Goal: Task Accomplishment & Management: Use online tool/utility

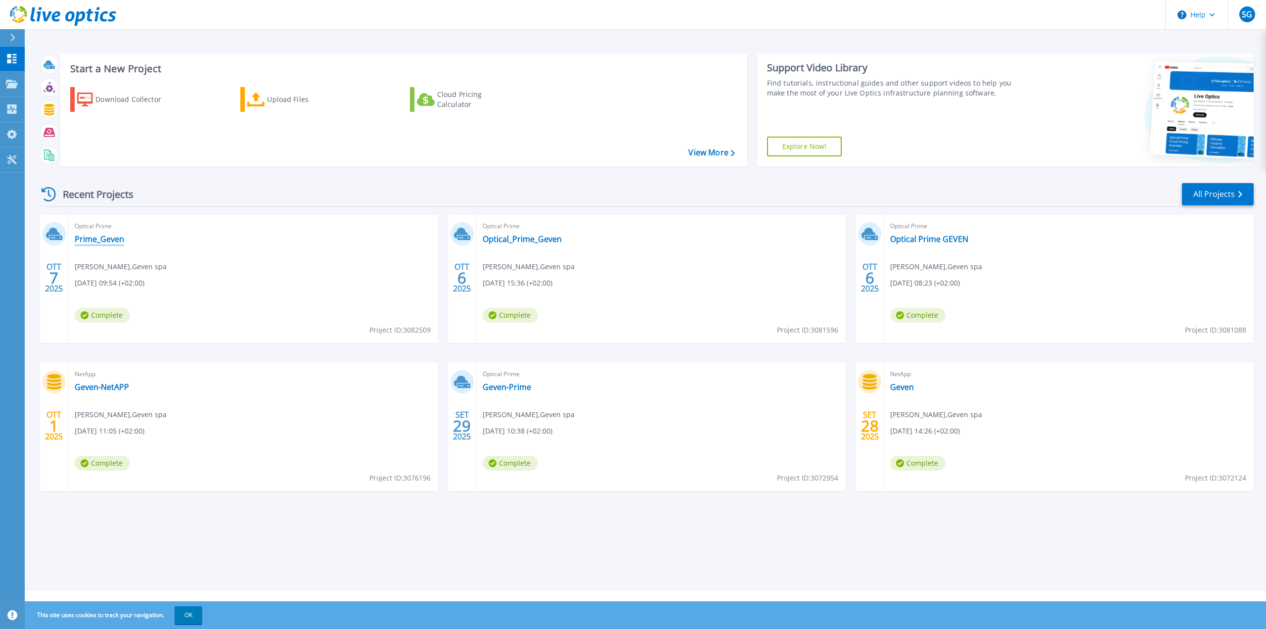
click at [93, 237] on link "Prime_Geven" at bounding box center [99, 239] width 49 height 10
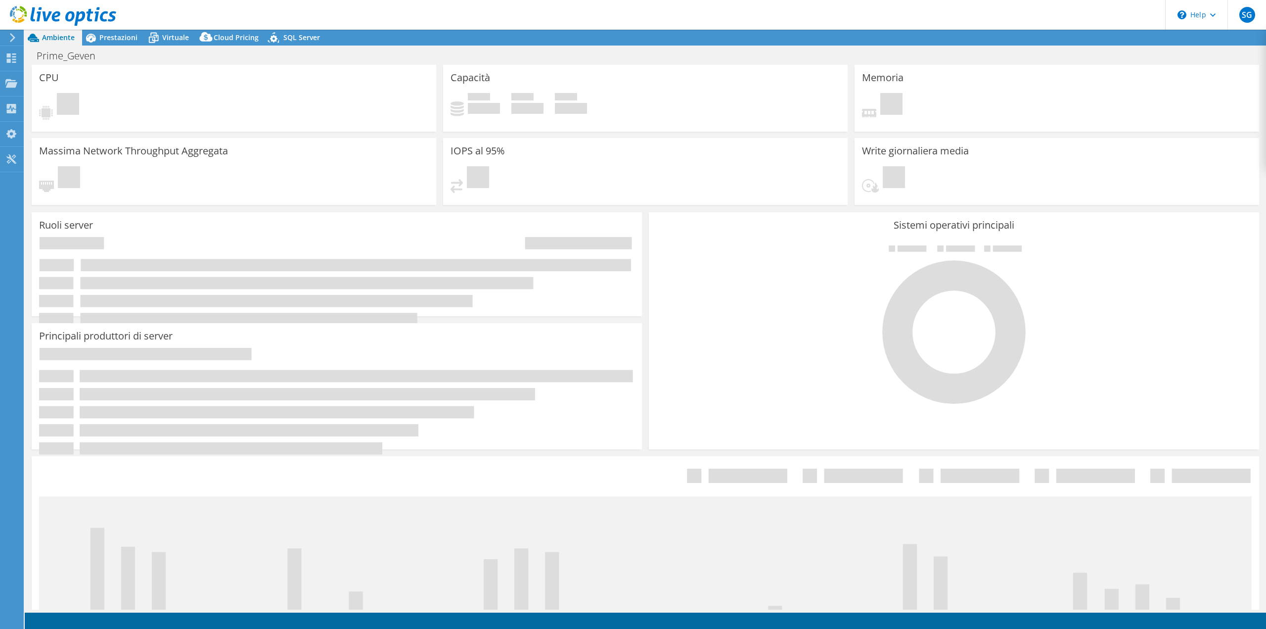
select select "USD"
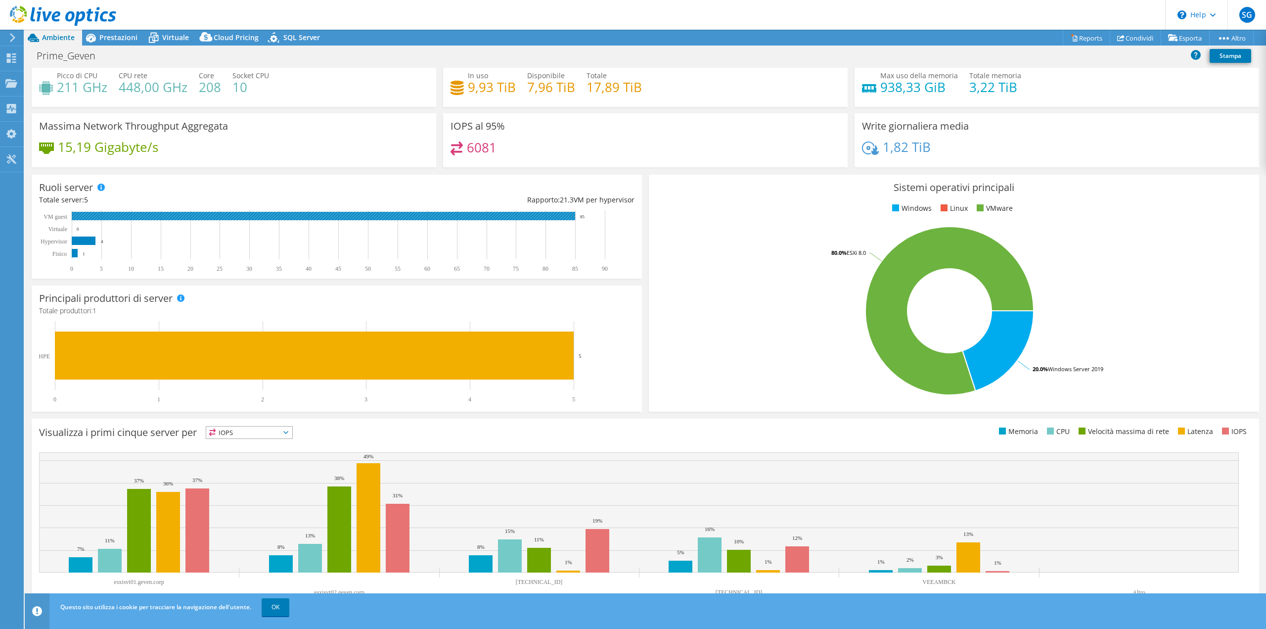
scroll to position [32, 0]
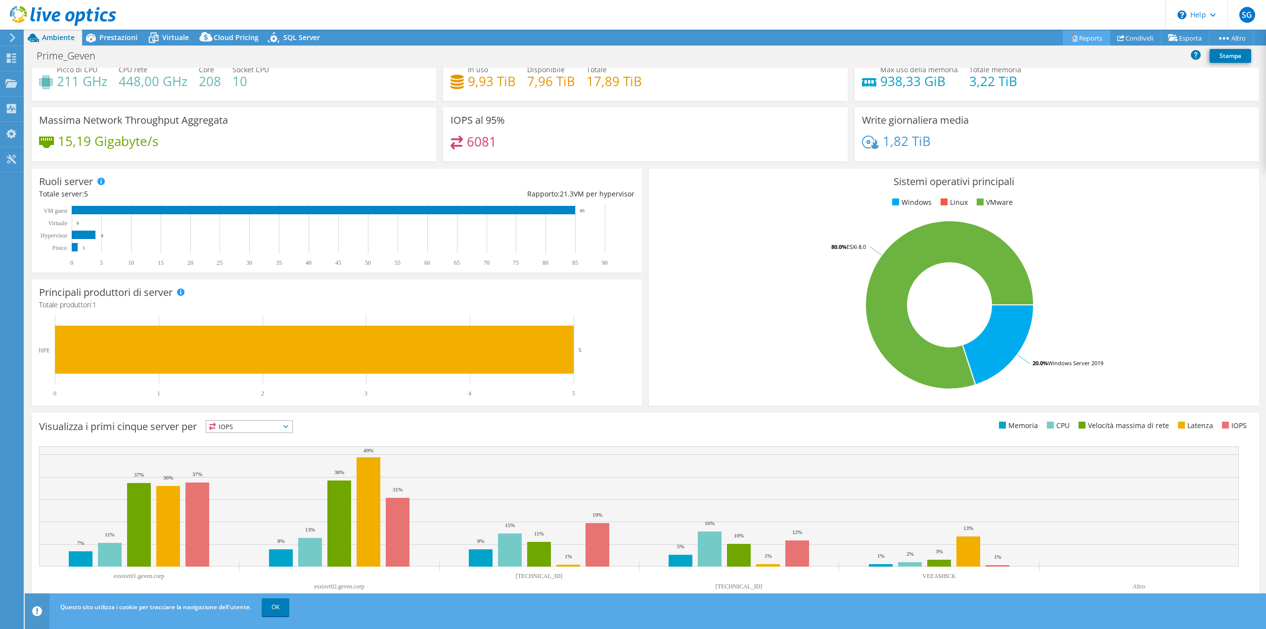
click at [1087, 38] on link "Reports" at bounding box center [1086, 37] width 47 height 15
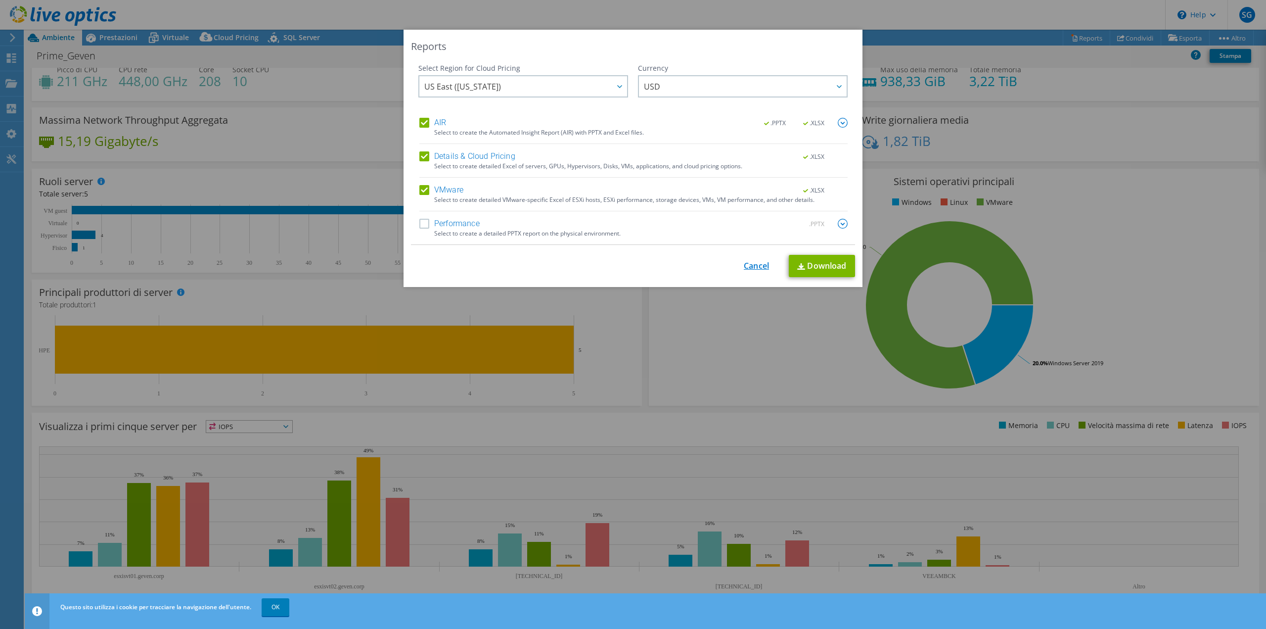
click at [759, 268] on link "Cancel" at bounding box center [756, 265] width 25 height 9
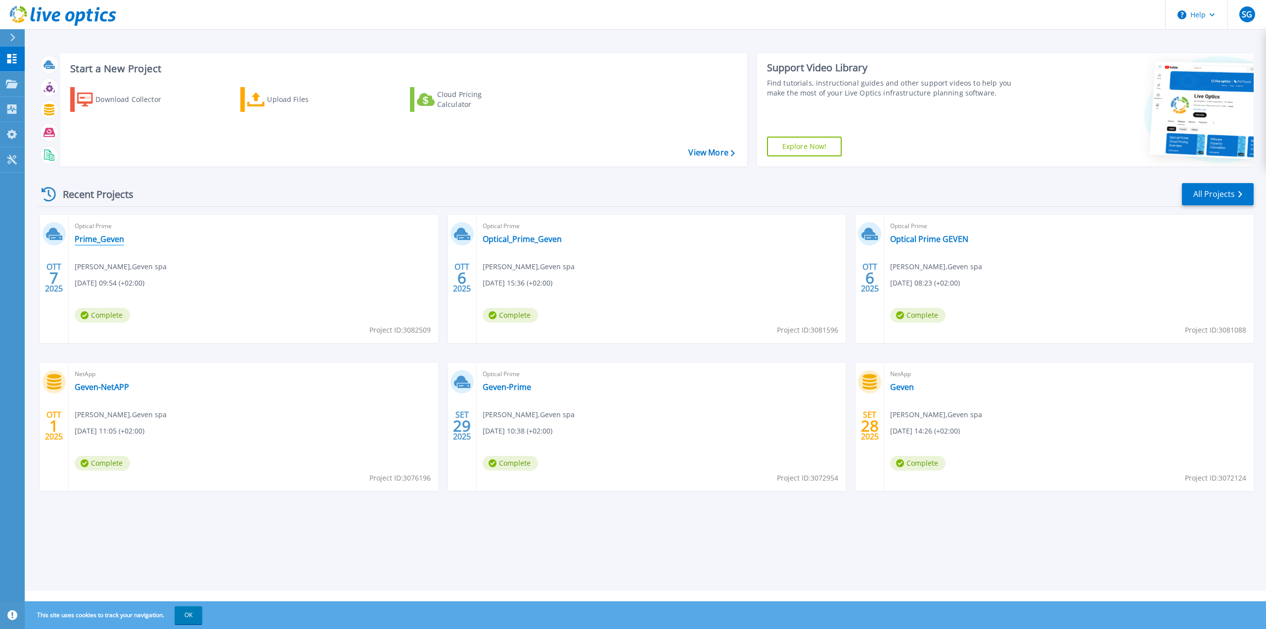
click at [100, 243] on link "Prime_Geven" at bounding box center [99, 239] width 49 height 10
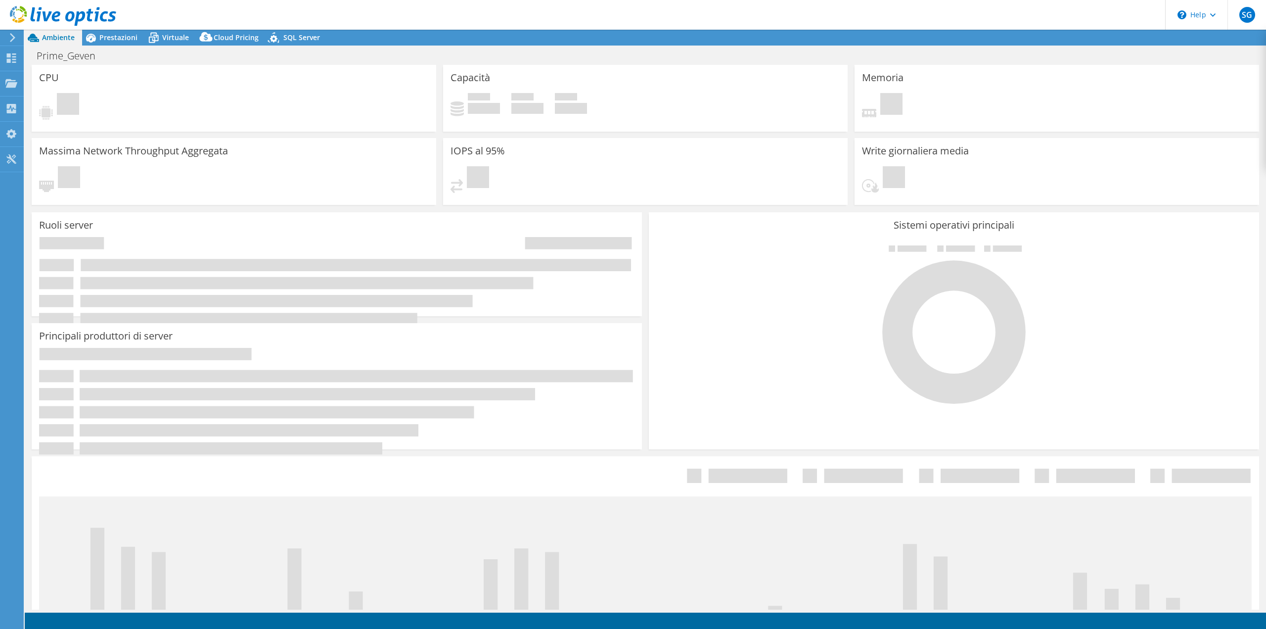
select select "USD"
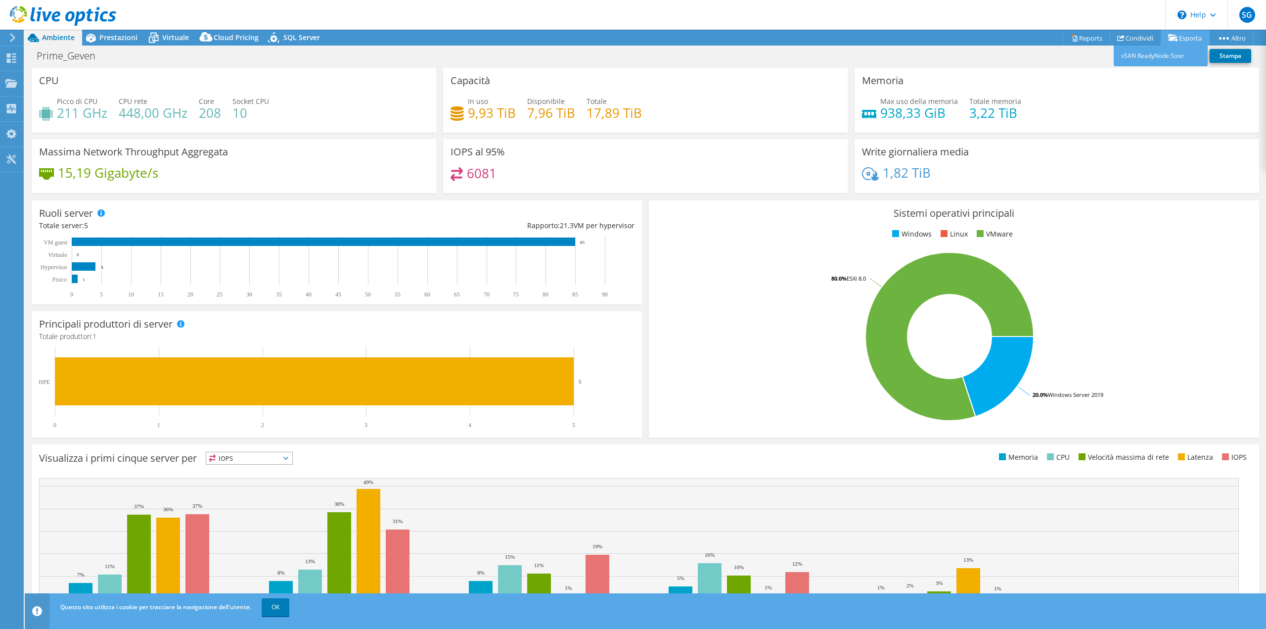
click at [1188, 37] on link "Esporta" at bounding box center [1185, 37] width 49 height 15
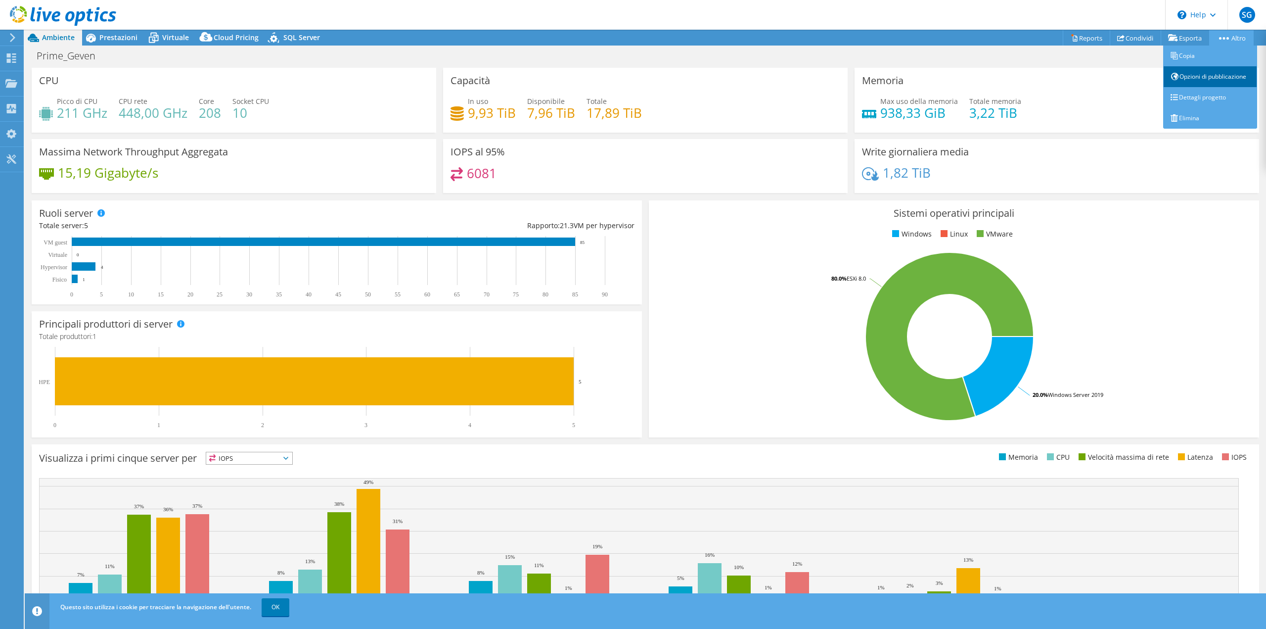
click at [1212, 76] on link "Opzioni di pubblicazione" at bounding box center [1211, 76] width 94 height 21
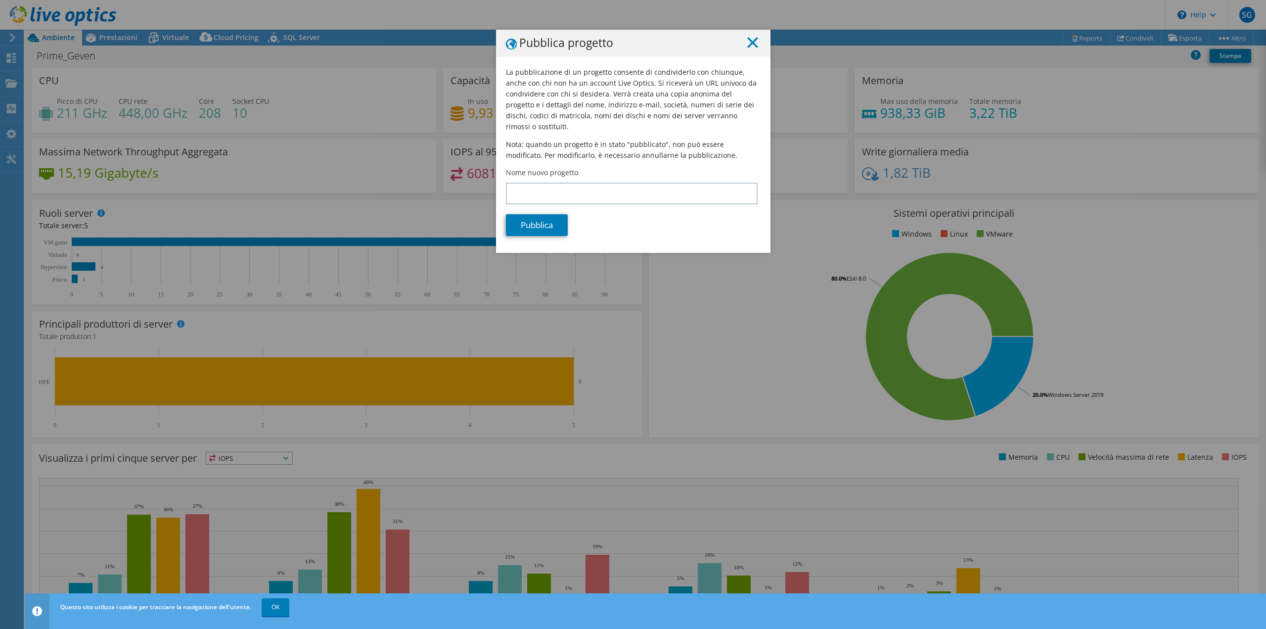
click at [748, 41] on icon at bounding box center [753, 42] width 11 height 11
